Goal: Navigation & Orientation: Understand site structure

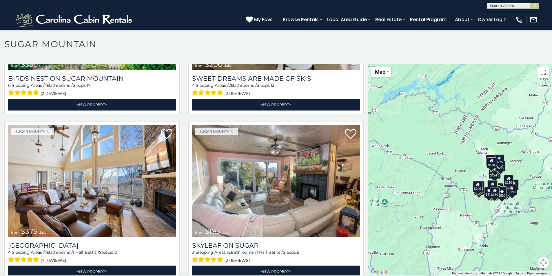
scroll to position [17, 0]
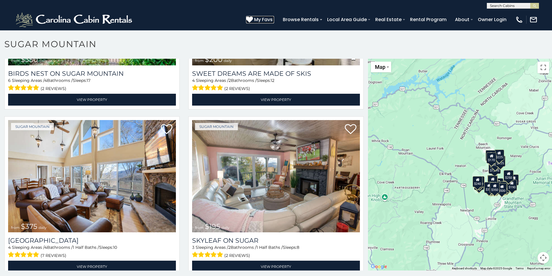
click at [252, 19] on icon at bounding box center [249, 19] width 7 height 7
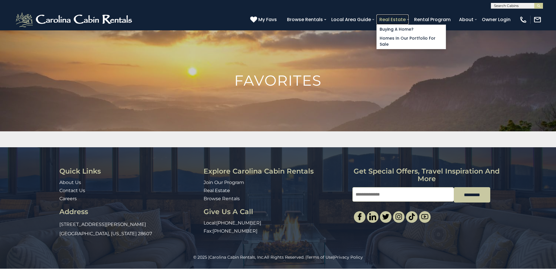
click at [400, 22] on link "Real Estate" at bounding box center [393, 19] width 32 height 10
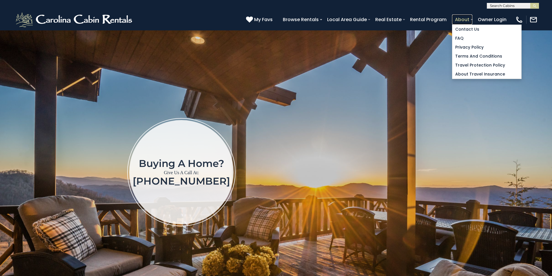
click at [469, 17] on link "About" at bounding box center [462, 19] width 20 height 10
